Goal: Navigation & Orientation: Find specific page/section

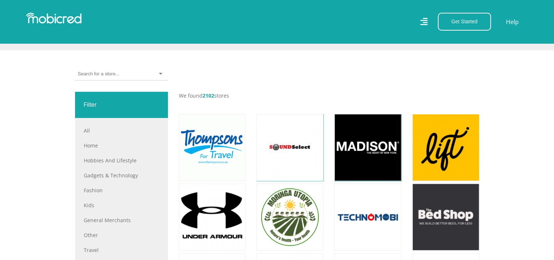
scroll to position [225, 0]
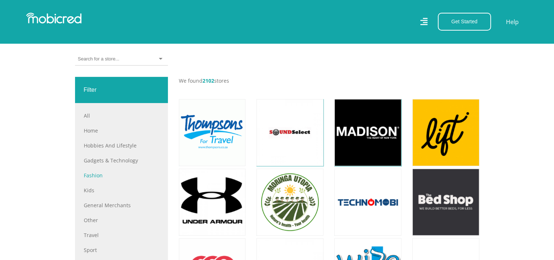
click at [95, 176] on link "Fashion" at bounding box center [121, 176] width 75 height 8
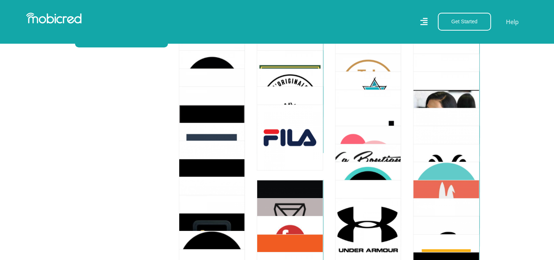
scroll to position [629, 0]
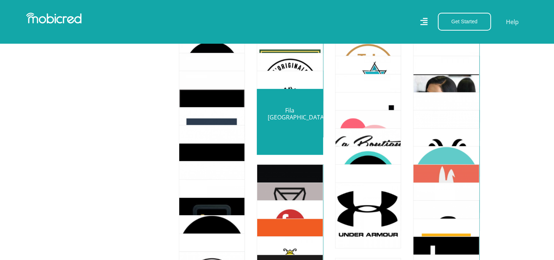
click at [291, 121] on link at bounding box center [290, 122] width 78 height 78
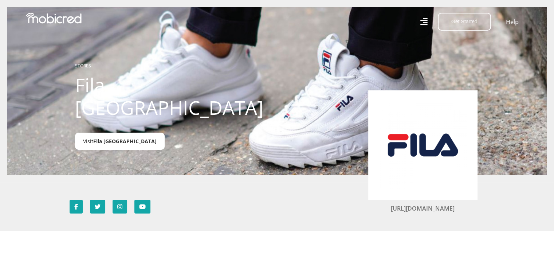
click at [110, 138] on span "Fila [GEOGRAPHIC_DATA]" at bounding box center [124, 141] width 63 height 7
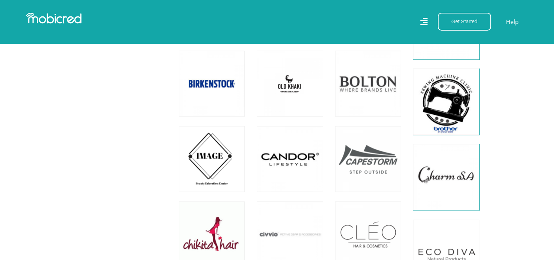
scroll to position [799, 0]
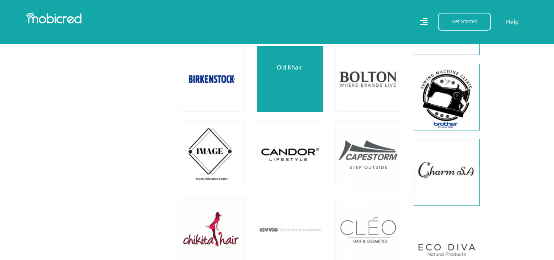
click at [291, 79] on link at bounding box center [290, 79] width 78 height 78
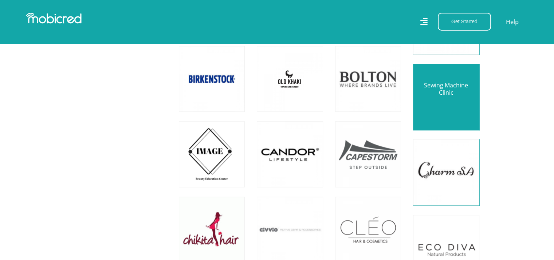
click at [444, 90] on link at bounding box center [446, 97] width 78 height 78
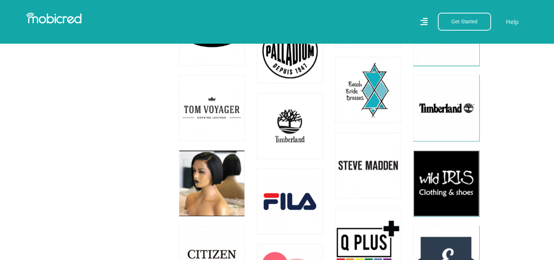
scroll to position [1396, 0]
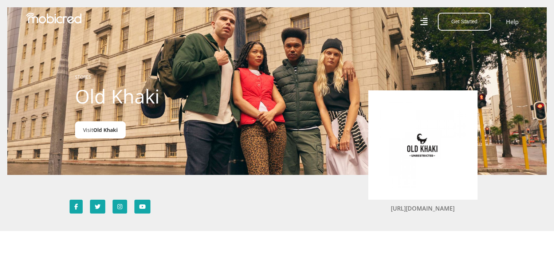
click at [107, 130] on span "Old Khaki" at bounding box center [105, 129] width 24 height 7
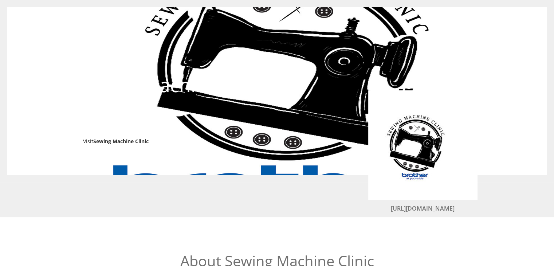
click at [122, 141] on span "Sewing Machine Clinic" at bounding box center [120, 141] width 55 height 7
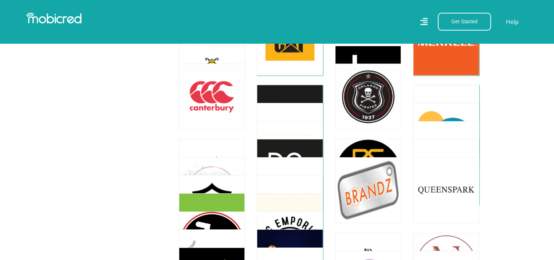
scroll to position [1928, 0]
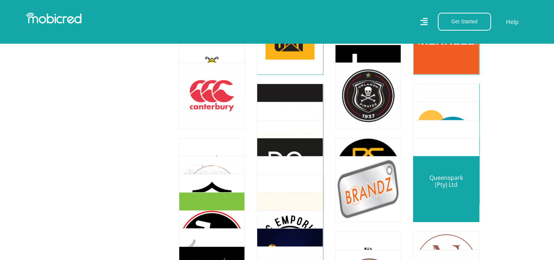
click at [449, 186] on link at bounding box center [446, 189] width 78 height 78
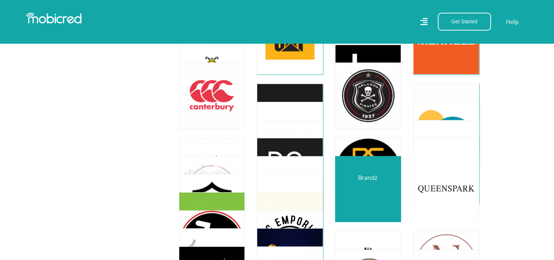
click at [367, 190] on link at bounding box center [368, 189] width 78 height 78
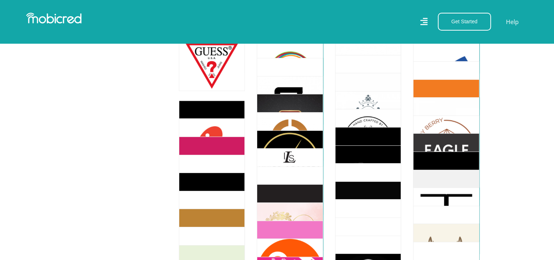
scroll to position [3050, 0]
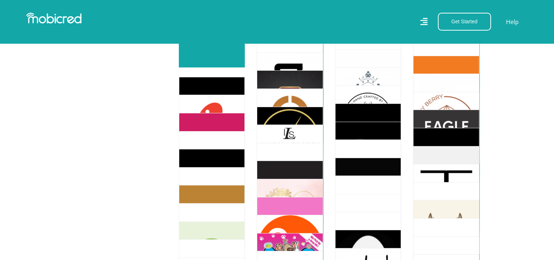
click at [216, 48] on link at bounding box center [212, 35] width 78 height 78
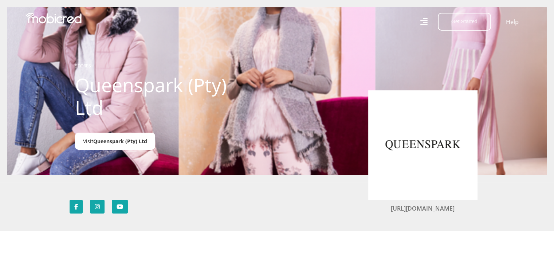
click at [116, 145] on span "Queenspark (Pty) Ltd" at bounding box center [120, 141] width 54 height 7
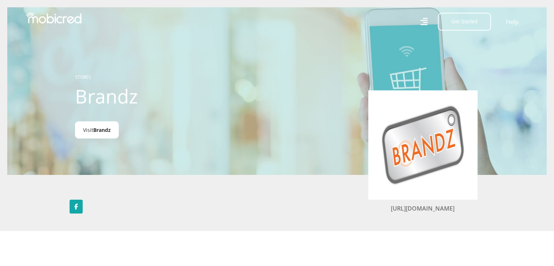
click at [99, 128] on span "Brandz" at bounding box center [101, 129] width 17 height 7
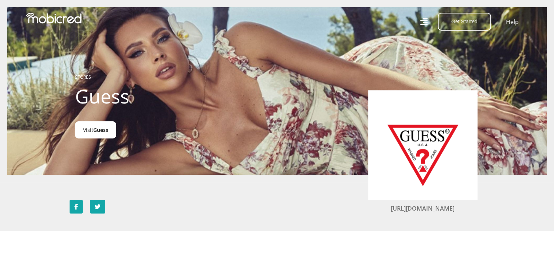
click at [91, 131] on link "Visit Guess" at bounding box center [95, 129] width 41 height 17
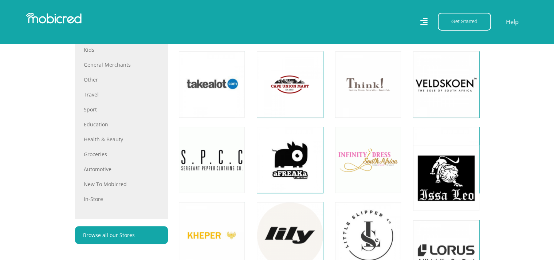
scroll to position [402, 0]
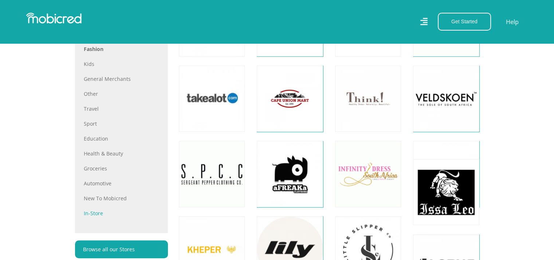
click at [87, 210] on link "In-store" at bounding box center [121, 213] width 75 height 8
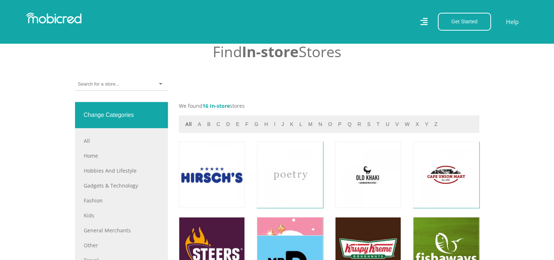
scroll to position [277, 0]
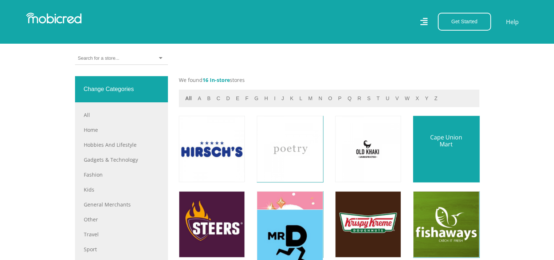
click at [447, 152] on link at bounding box center [446, 149] width 78 height 78
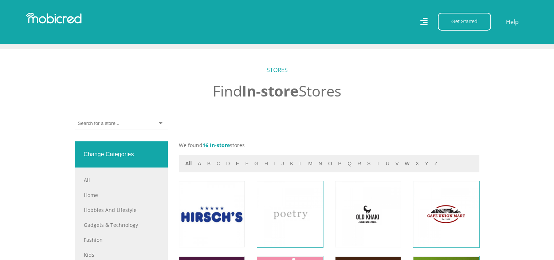
scroll to position [209, 0]
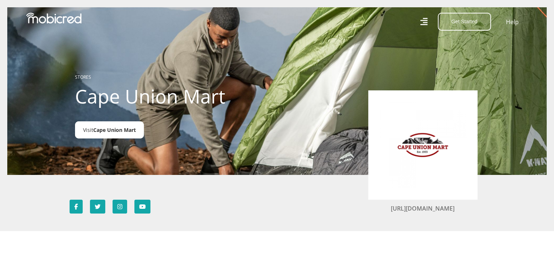
click at [106, 132] on span "Cape Union Mart" at bounding box center [114, 129] width 43 height 7
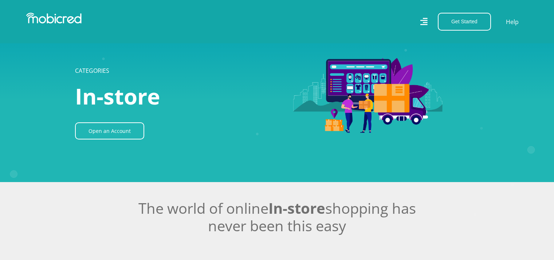
scroll to position [209, 0]
